Goal: Task Accomplishment & Management: Use online tool/utility

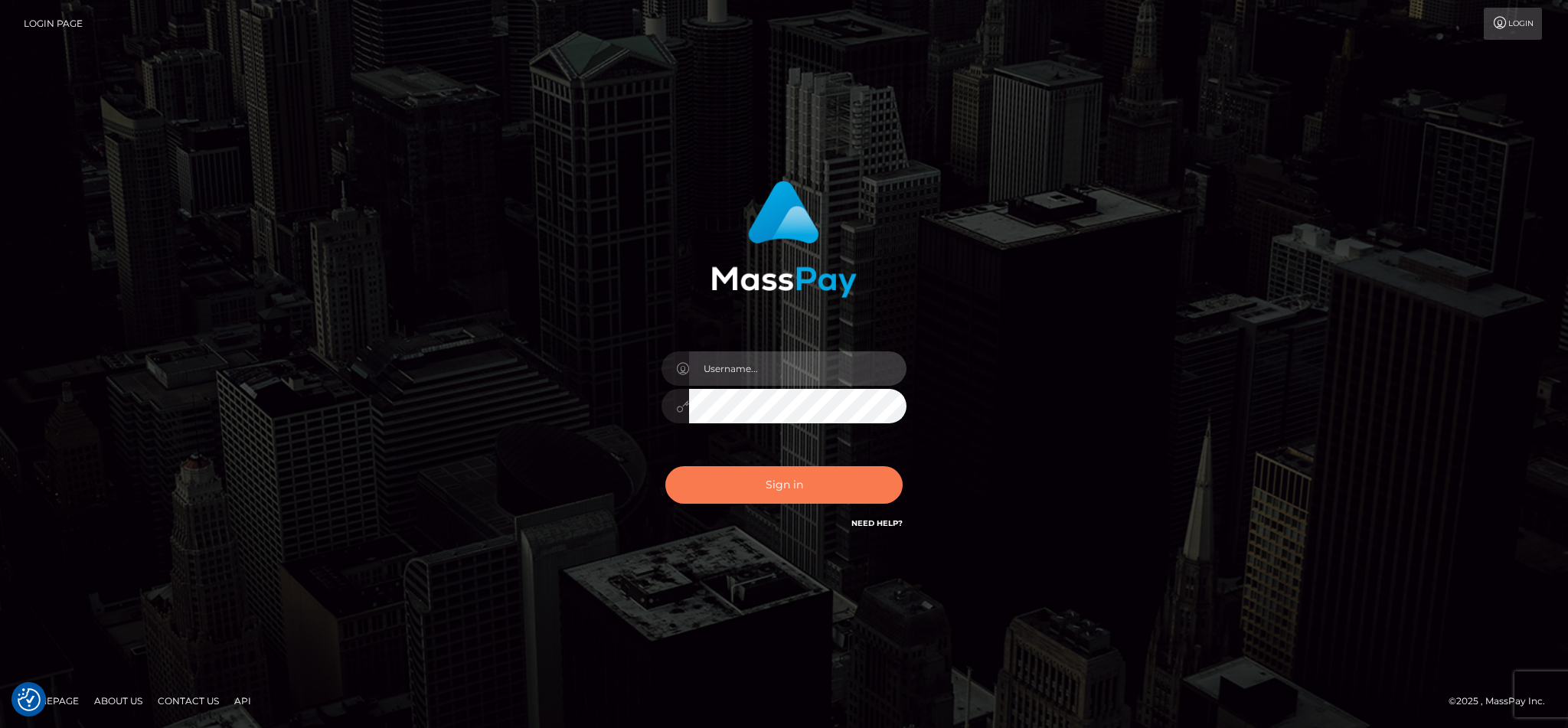
type input "cgomez.nvision"
click at [781, 499] on button "Sign in" at bounding box center [784, 484] width 238 height 38
type input "cgomez.nvision"
click at [781, 499] on button "Sign in" at bounding box center [784, 484] width 238 height 38
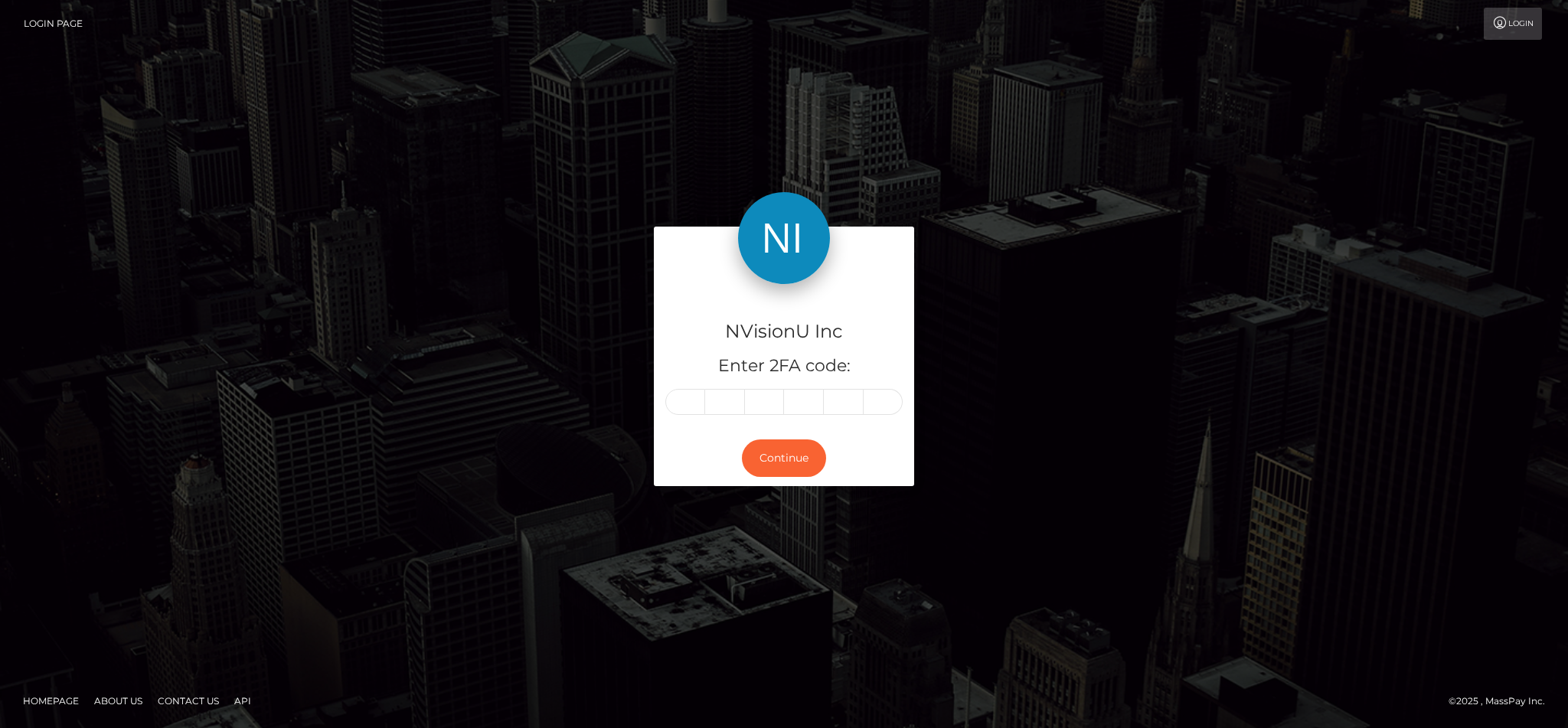
type input "7"
type input "5"
type input "3"
type input "2"
type input "7"
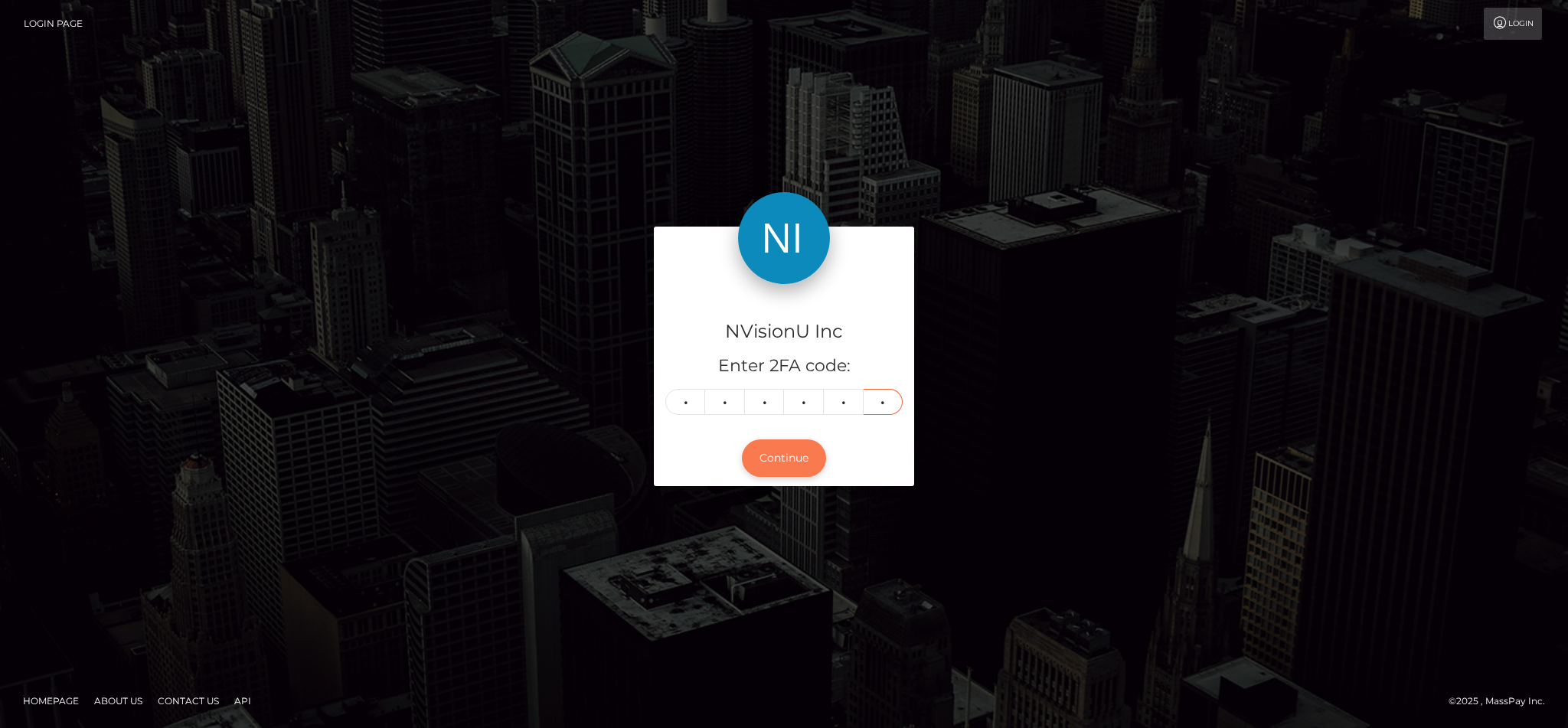
type input "5"
click at [797, 469] on button "Continue" at bounding box center [783, 458] width 84 height 38
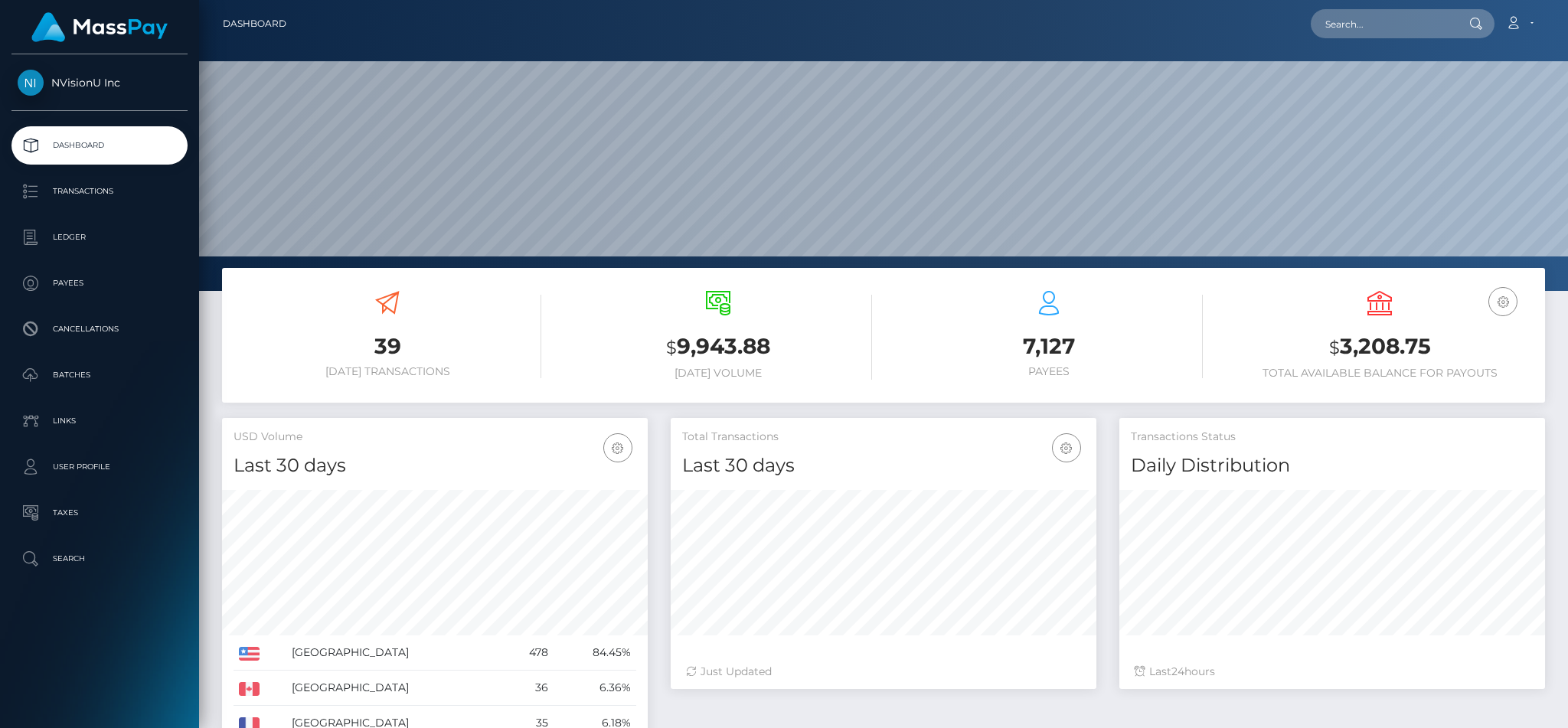
scroll to position [272, 425]
click at [1344, 28] on input "text" at bounding box center [1382, 23] width 144 height 29
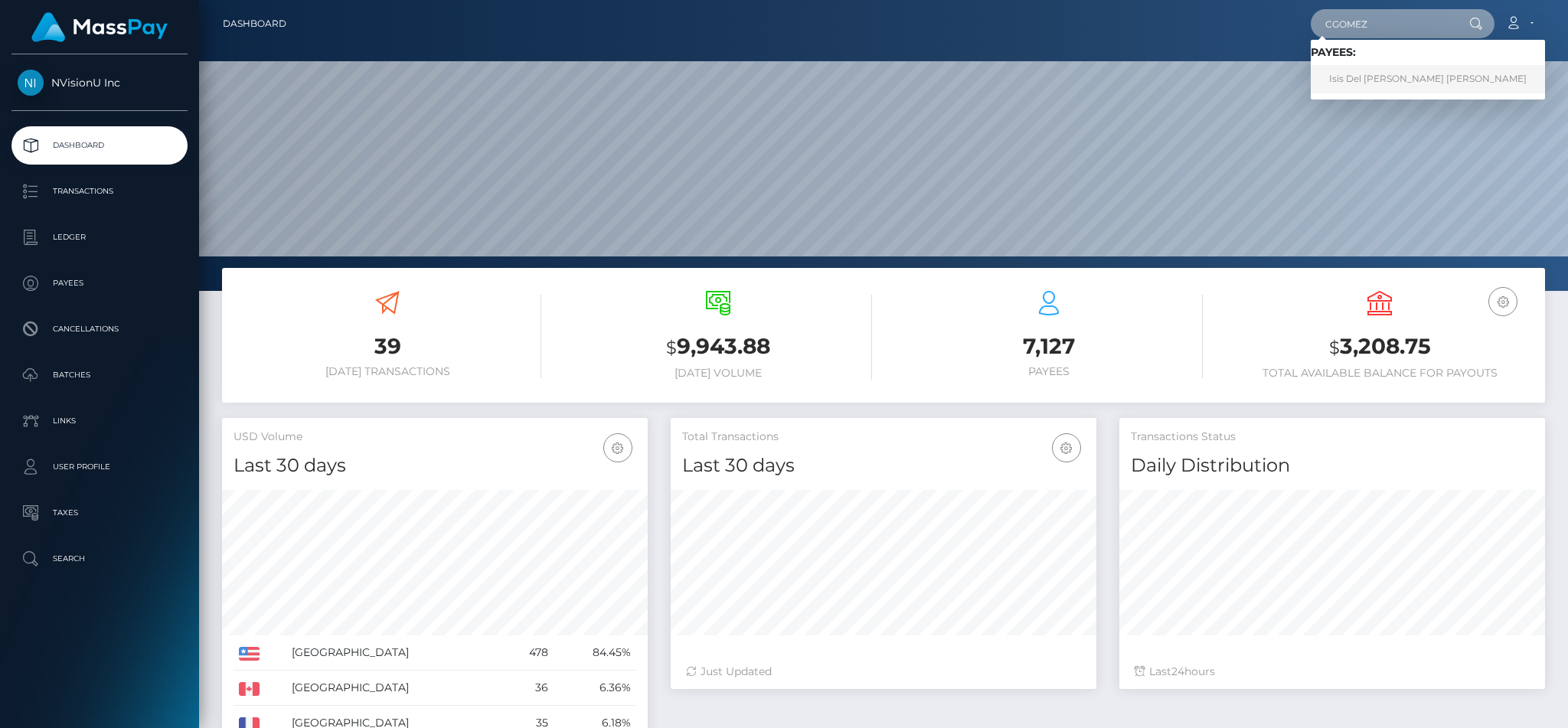
type input "CGOMEZ"
click at [1391, 75] on link "Isis Del Carmen Gomez Merino" at bounding box center [1427, 79] width 234 height 28
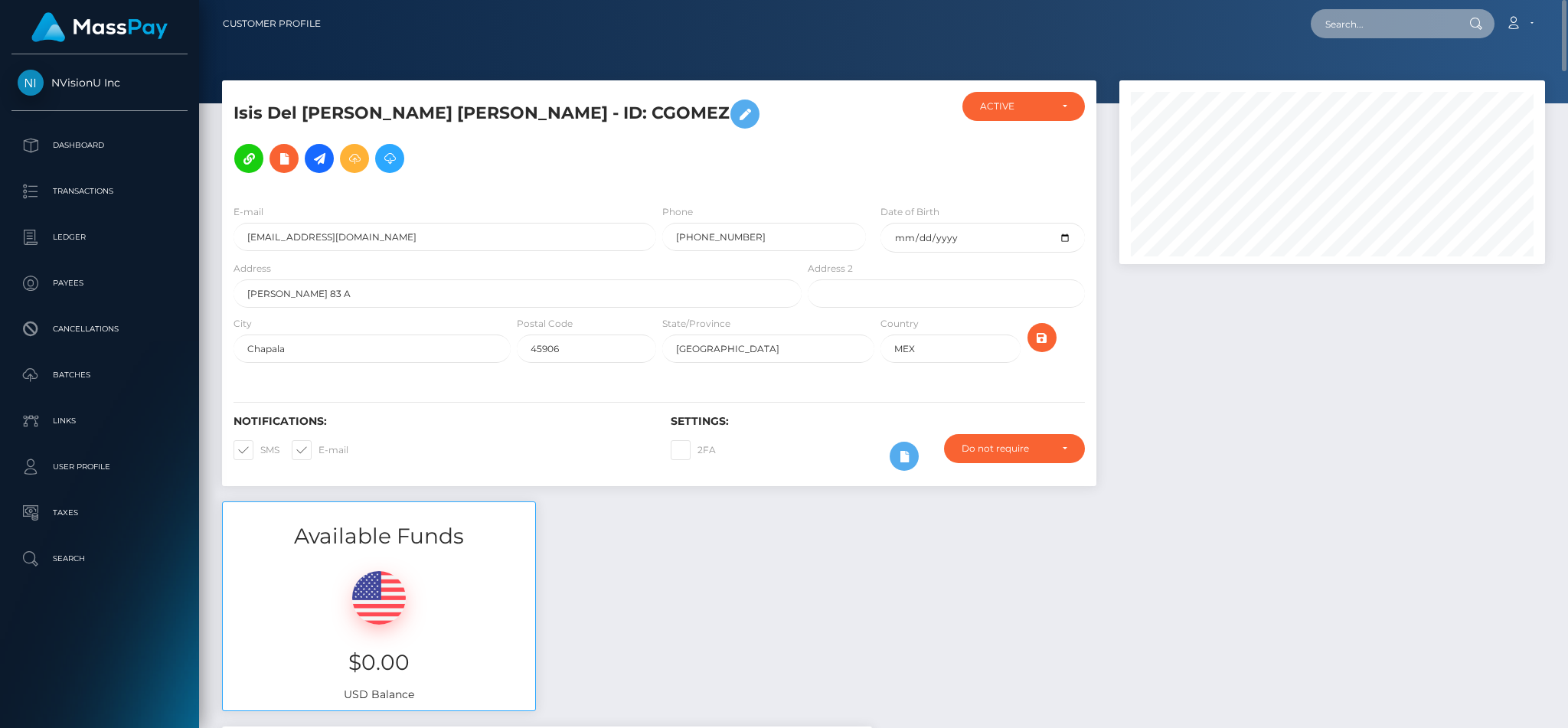
click at [1385, 15] on input "text" at bounding box center [1382, 23] width 144 height 29
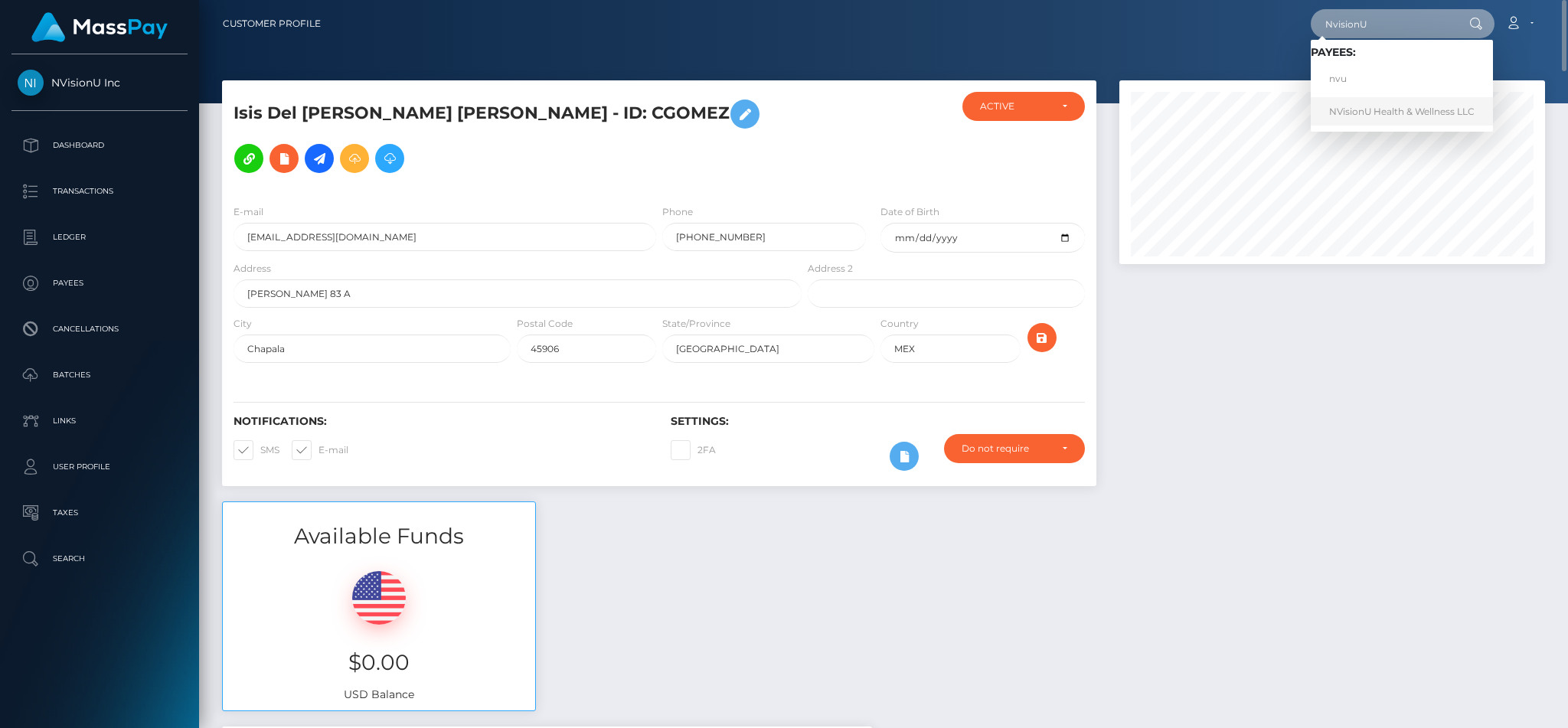
type input "NvisionU"
click at [1385, 102] on link "NVisionU Health & Wellness LLC" at bounding box center [1401, 112] width 182 height 28
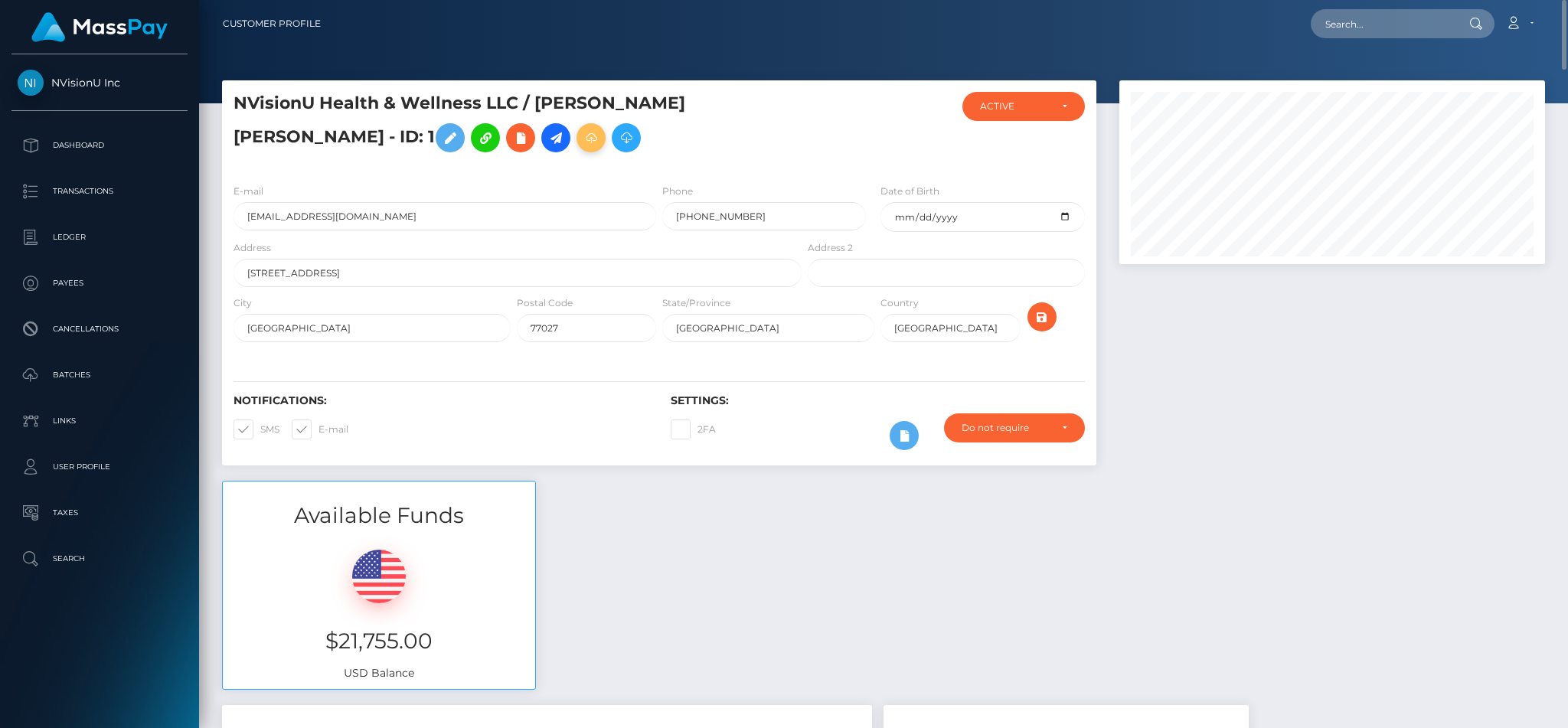
click at [581, 148] on icon at bounding box center [591, 138] width 18 height 19
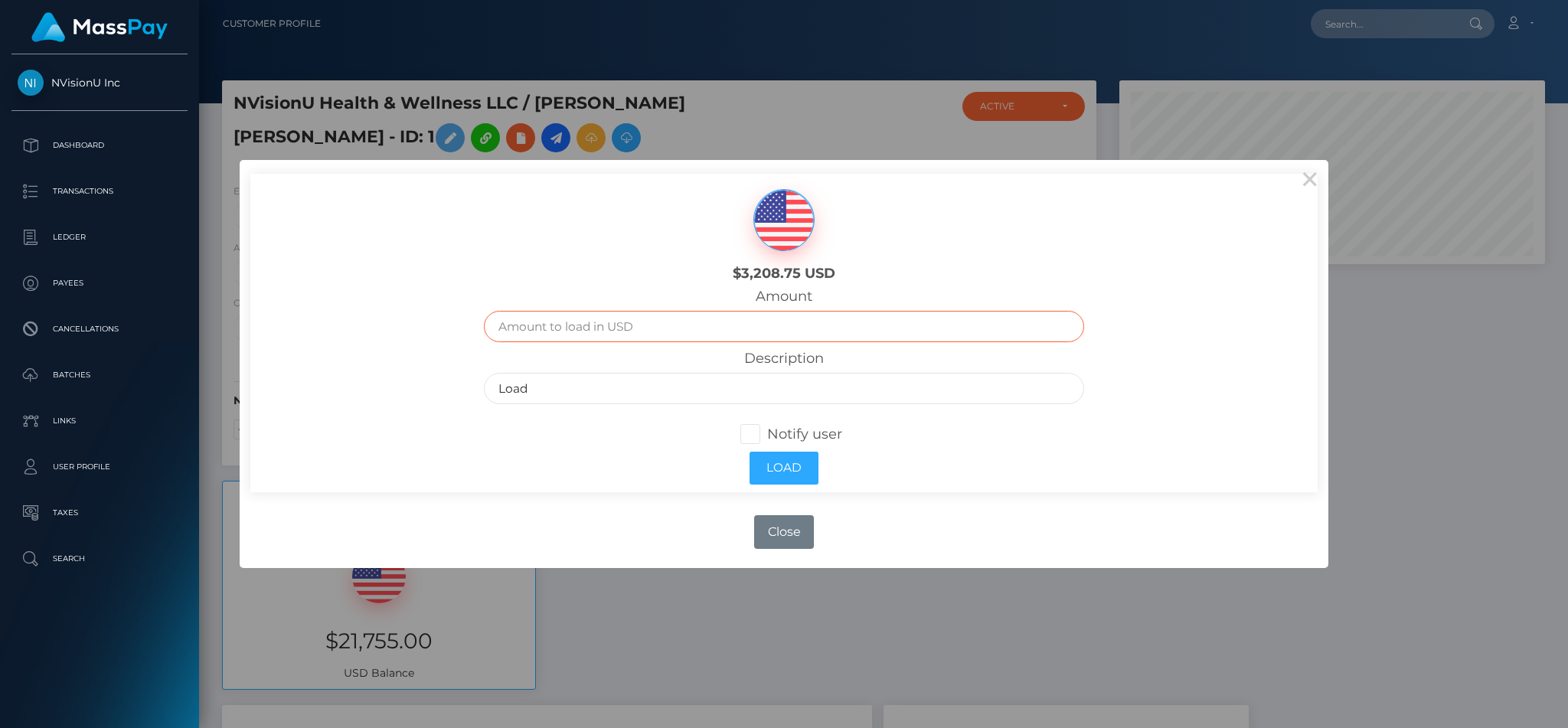
click at [586, 334] on input "text" at bounding box center [783, 327] width 600 height 32
type input "3000"
click at [779, 465] on button "Load" at bounding box center [783, 467] width 69 height 33
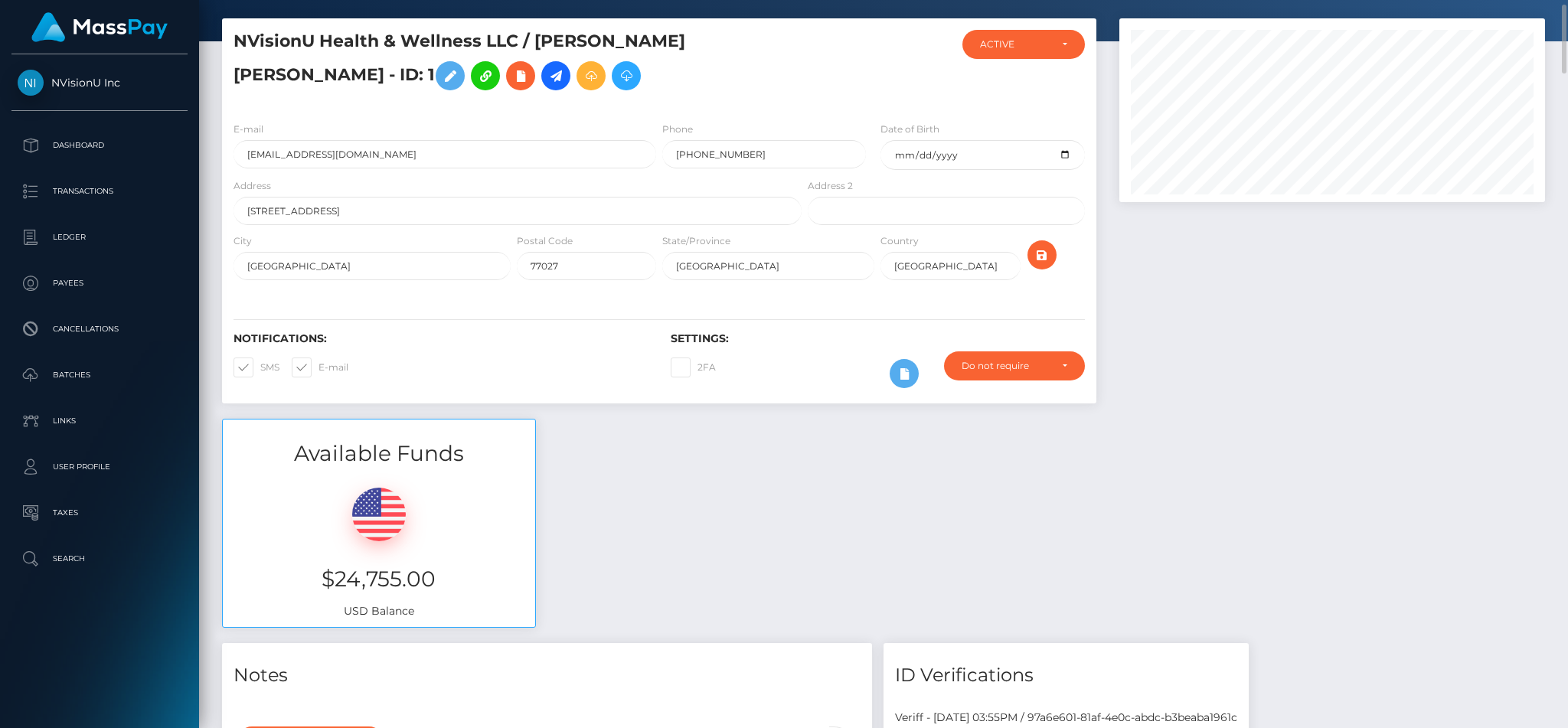
scroll to position [61, 0]
